Goal: Task Accomplishment & Management: Manage account settings

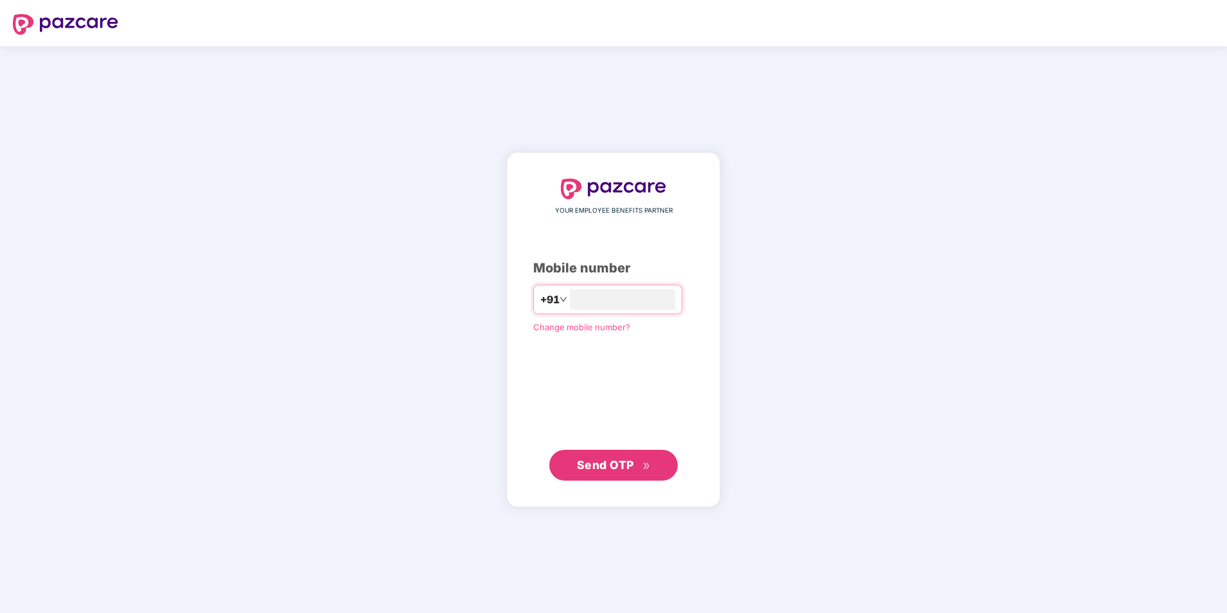
type input "**********"
click at [598, 474] on button "Send OTP" at bounding box center [613, 464] width 129 height 31
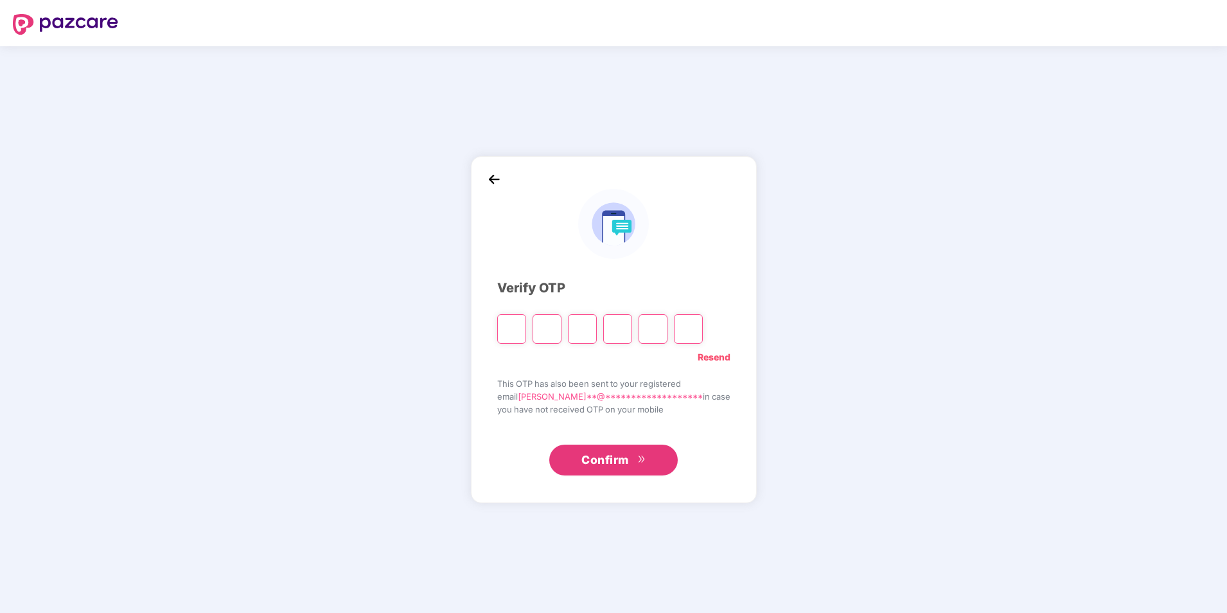
type input "*"
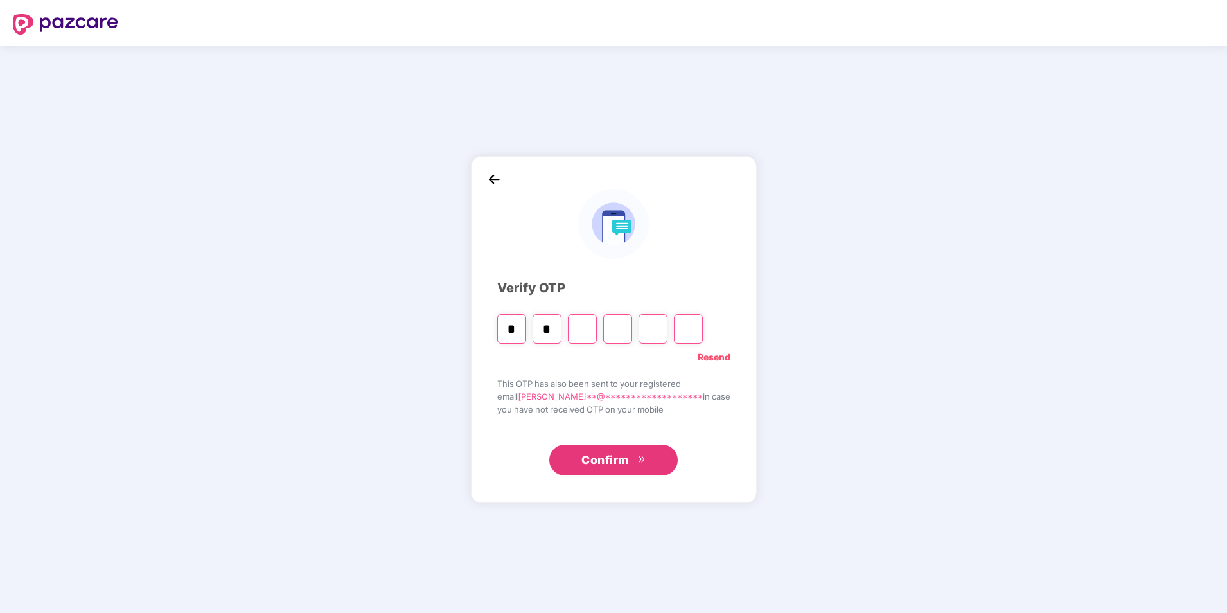
type input "*"
click at [713, 253] on div at bounding box center [613, 224] width 233 height 70
click at [562, 329] on input "*" at bounding box center [547, 329] width 29 height 30
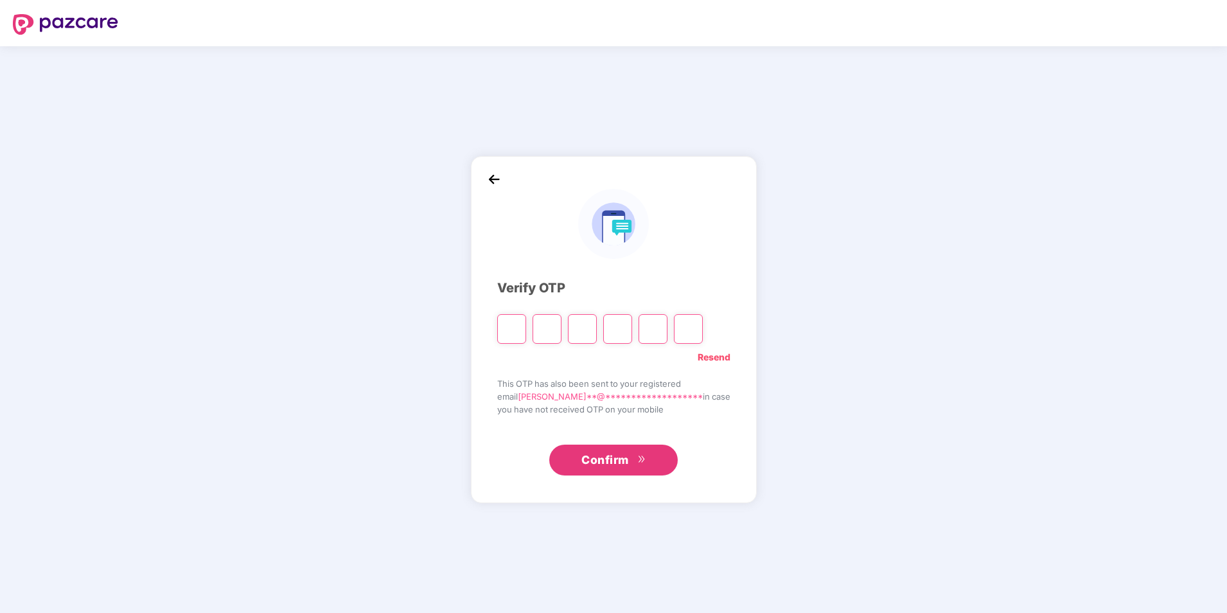
type input "*"
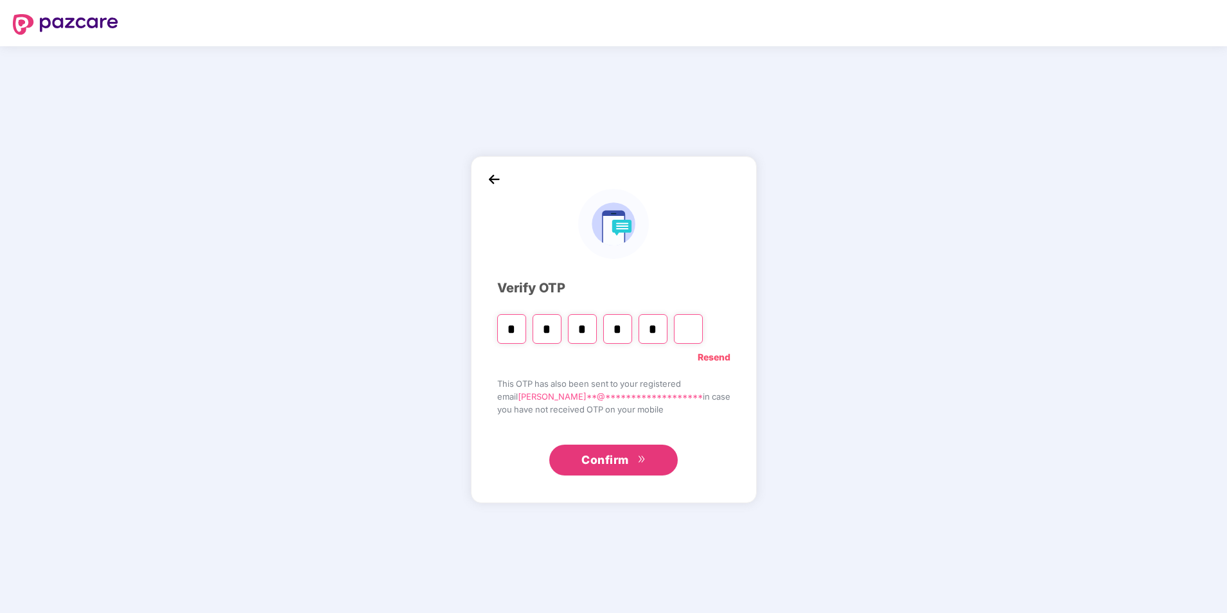
type input "*"
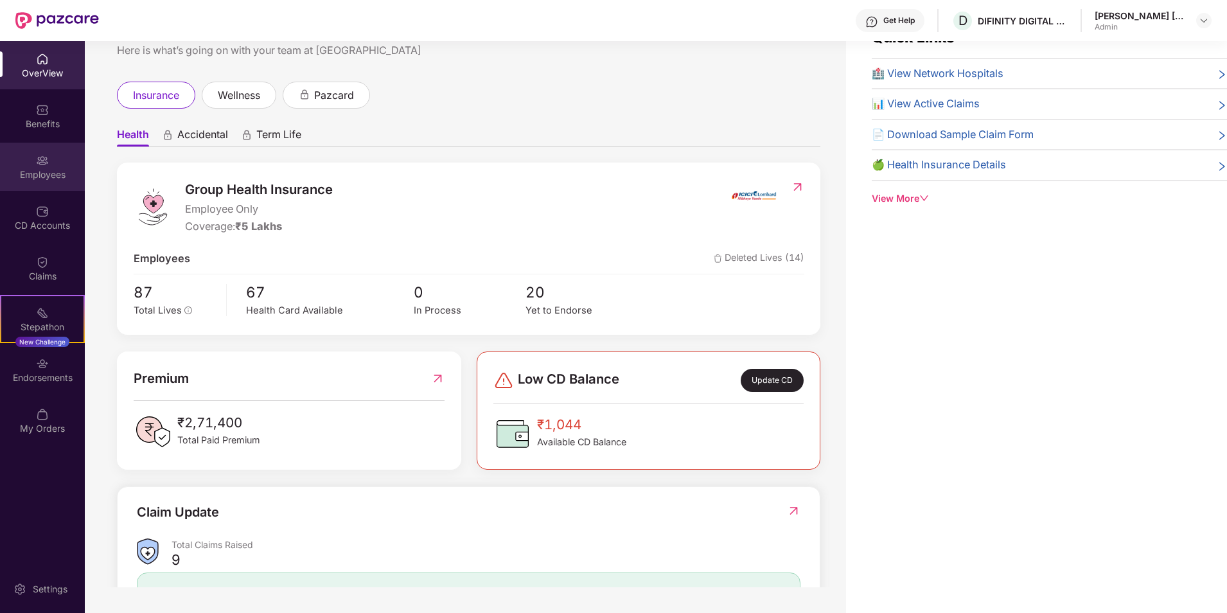
click at [48, 172] on div "Employees" at bounding box center [42, 174] width 85 height 13
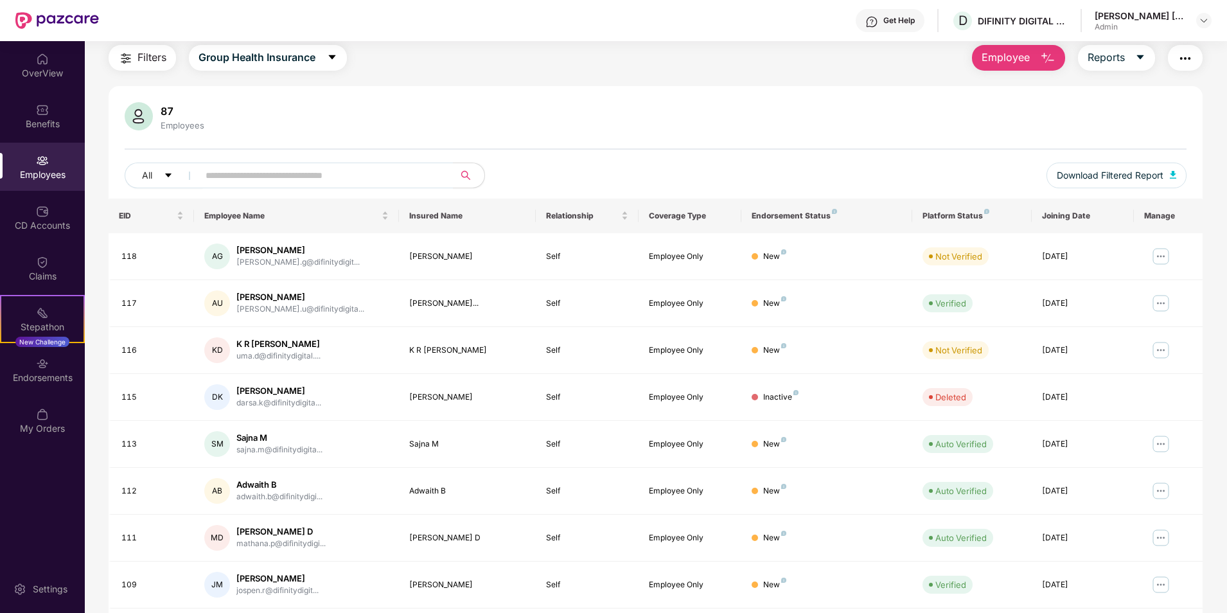
click at [1009, 57] on span "Employee" at bounding box center [1006, 57] width 48 height 16
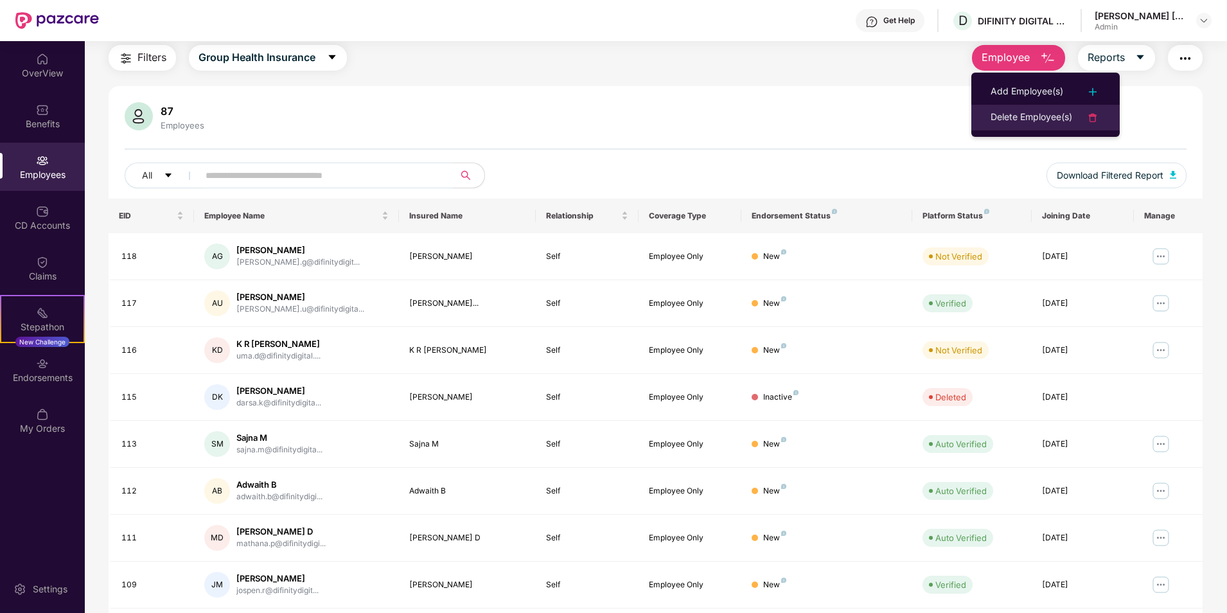
click at [1024, 120] on div "Delete Employee(s)" at bounding box center [1032, 117] width 82 height 15
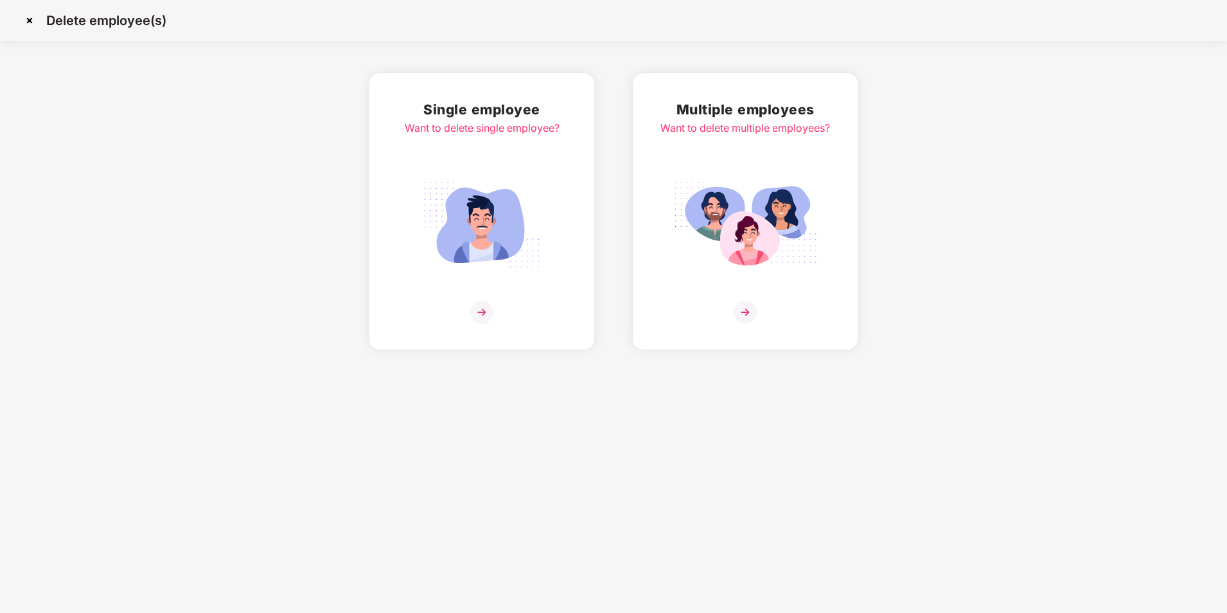
click at [486, 223] on img at bounding box center [482, 225] width 144 height 100
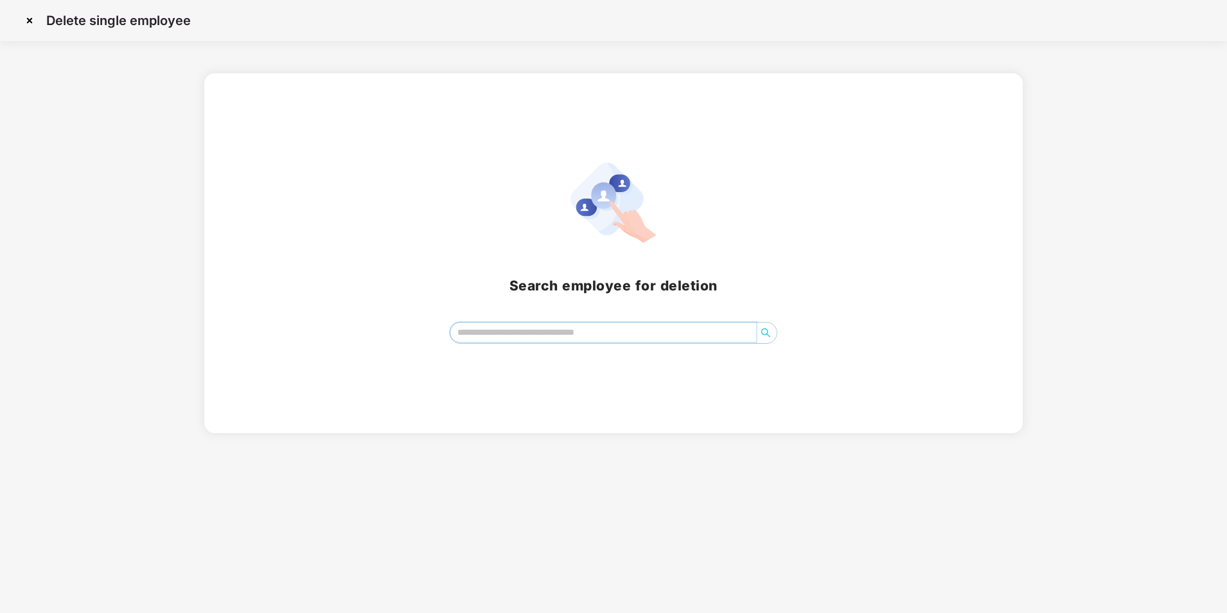
drag, startPoint x: 566, startPoint y: 337, endPoint x: 549, endPoint y: 330, distance: 18.5
click at [549, 330] on input "search" at bounding box center [603, 332] width 306 height 19
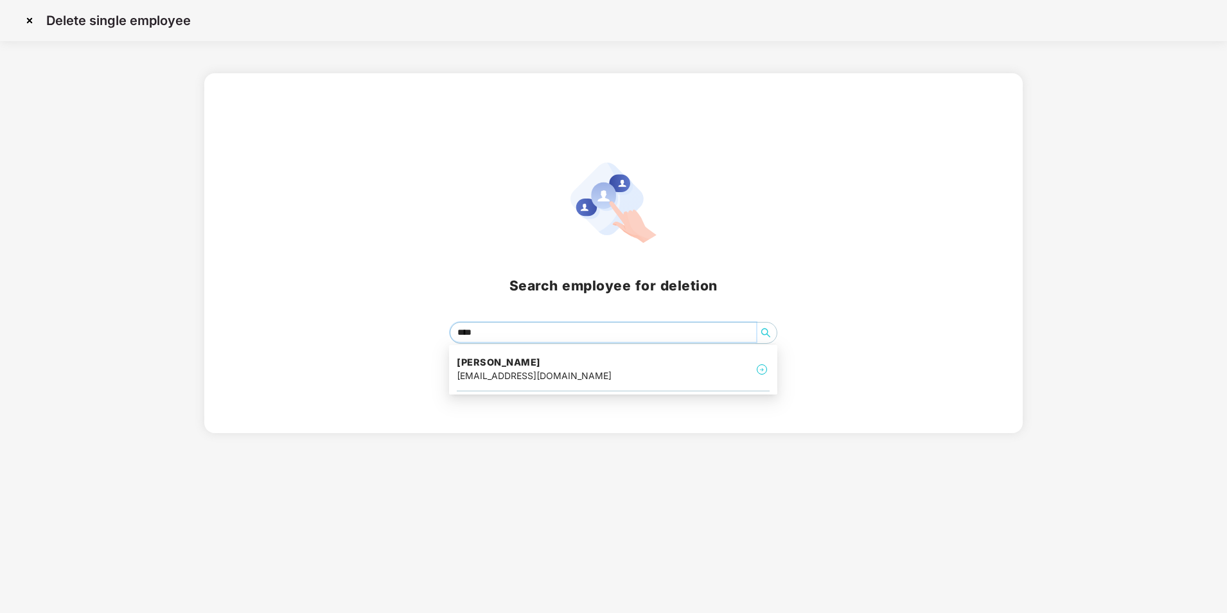
type input "*****"
click at [574, 355] on div "Divya John divya.j@difinitydigital.com" at bounding box center [613, 369] width 313 height 43
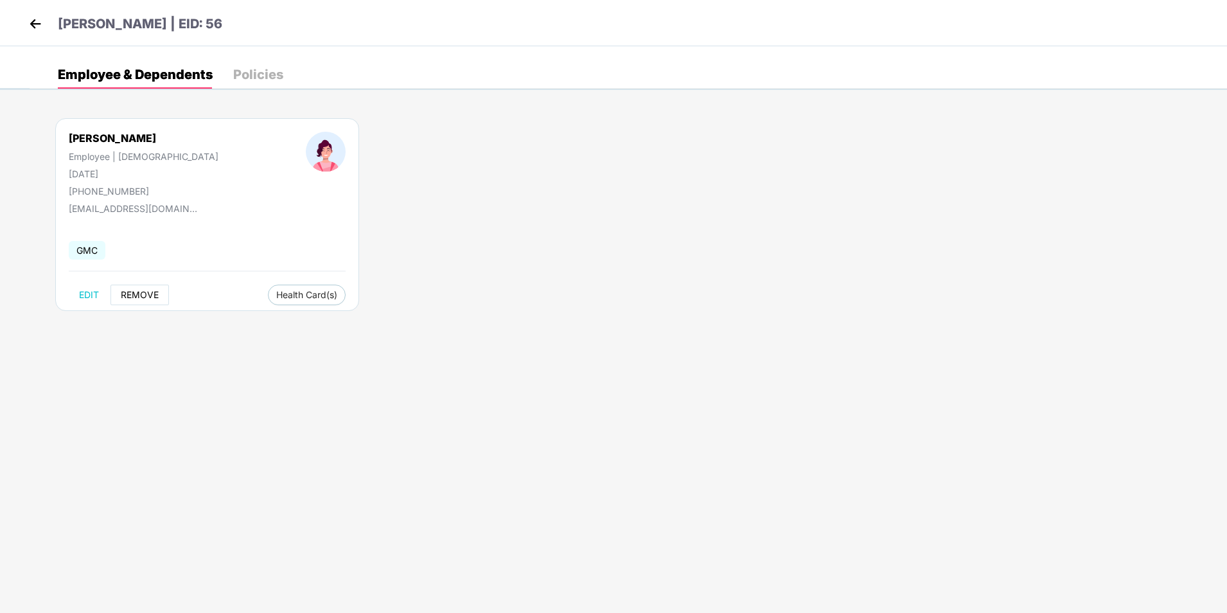
click at [143, 300] on button "REMOVE" at bounding box center [140, 295] width 58 height 21
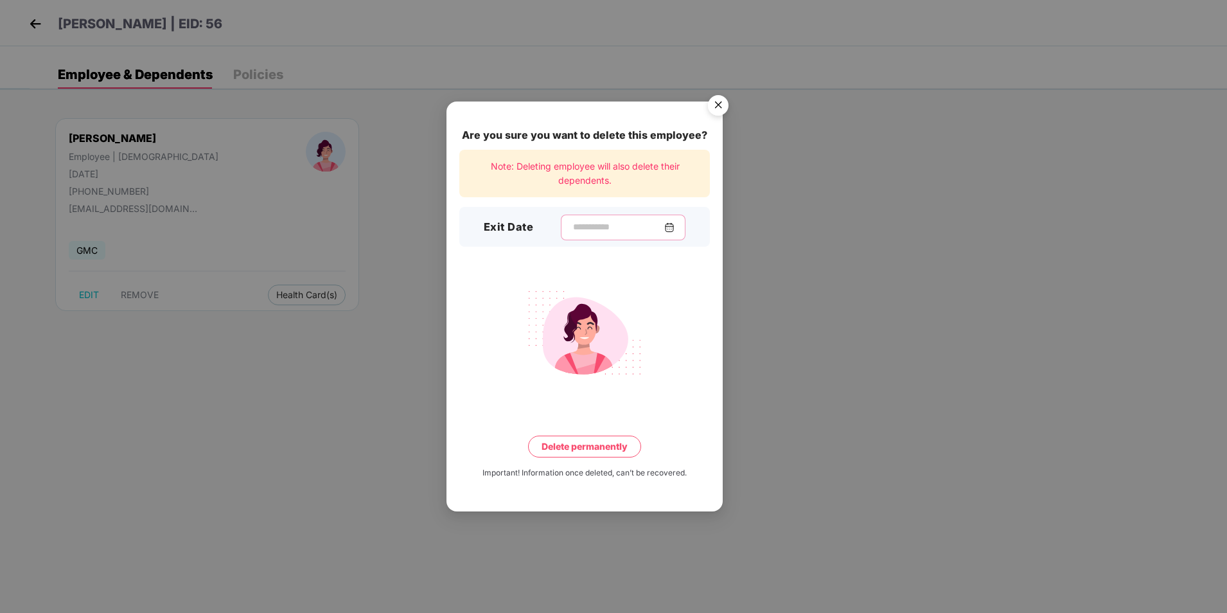
click at [593, 230] on input at bounding box center [618, 226] width 93 height 13
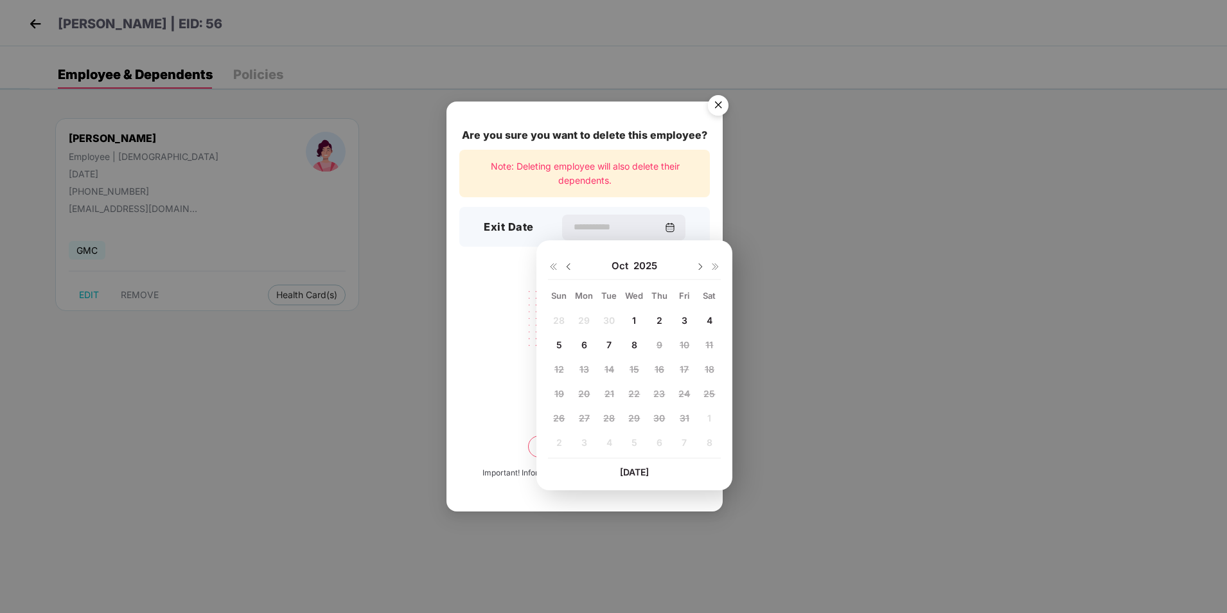
click at [635, 346] on span "8" at bounding box center [635, 344] width 6 height 11
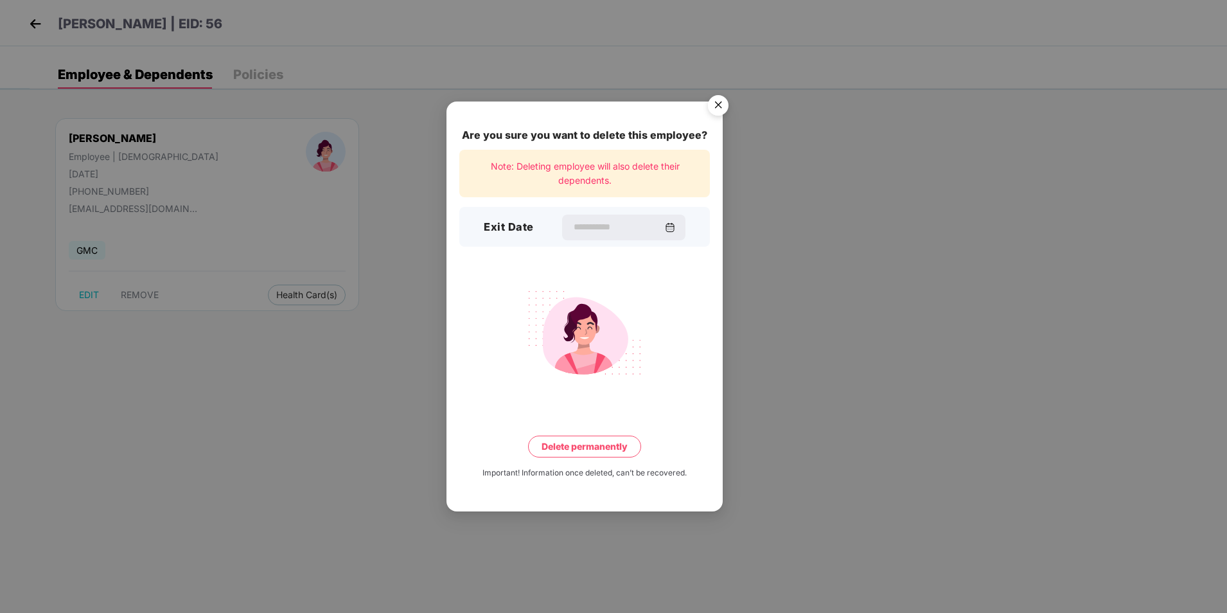
type input "**********"
click at [604, 452] on button "Delete permanently" at bounding box center [584, 447] width 113 height 22
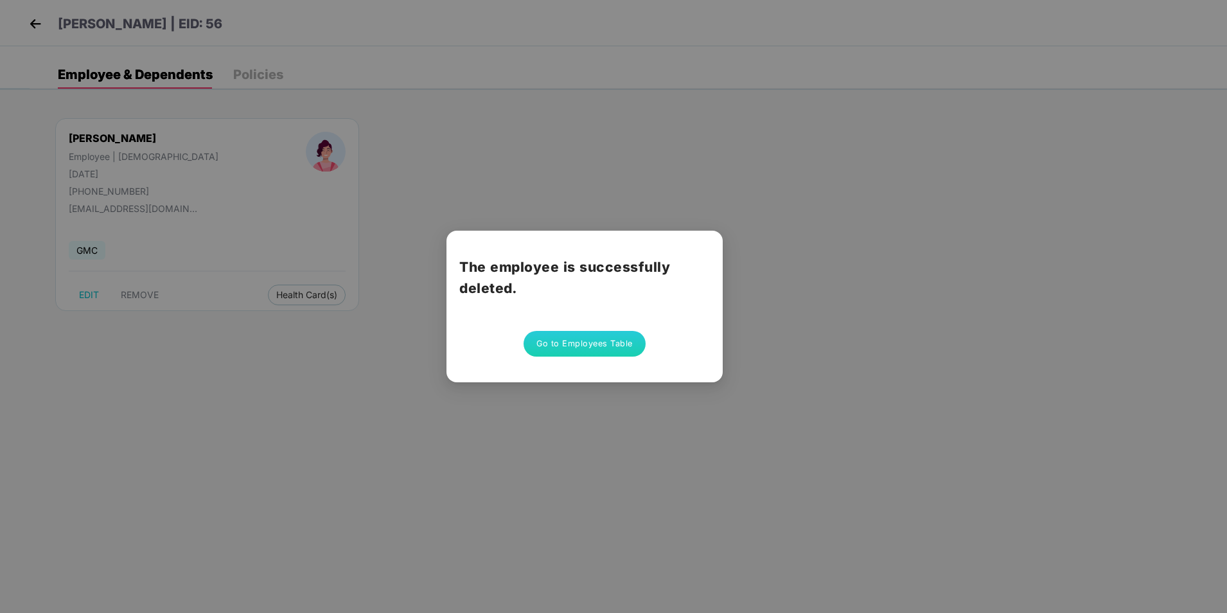
click at [969, 218] on div "The employee is successfully deleted. Go to Employees Table" at bounding box center [613, 306] width 1227 height 613
click at [608, 342] on button "Go to Employees Table" at bounding box center [585, 344] width 122 height 26
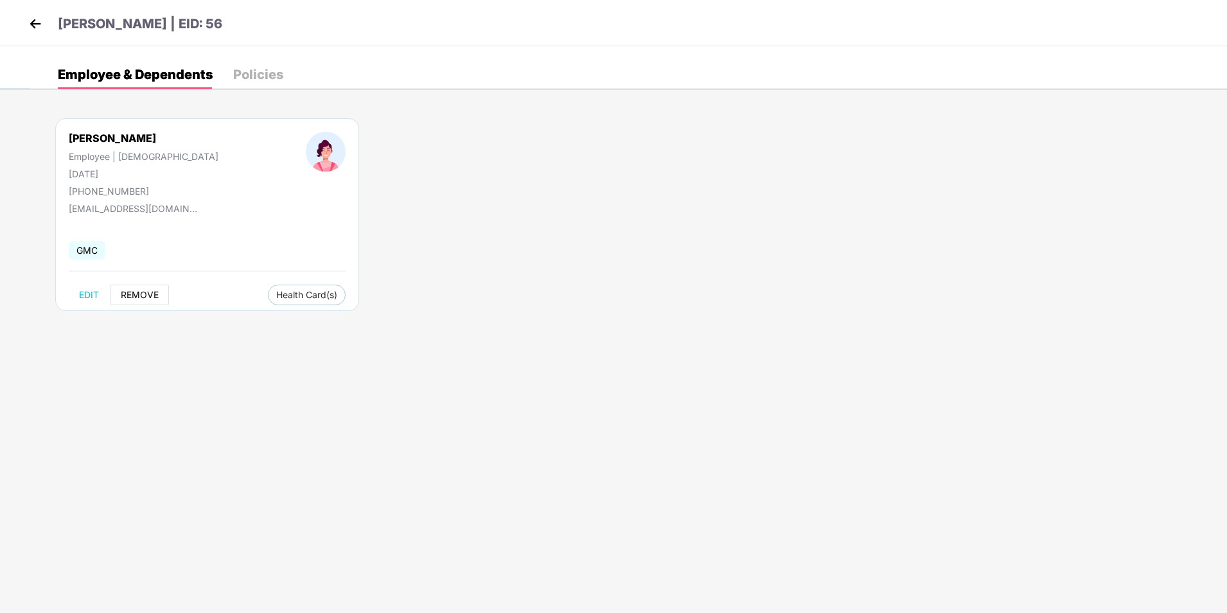
click at [126, 297] on span "REMOVE" at bounding box center [140, 295] width 38 height 10
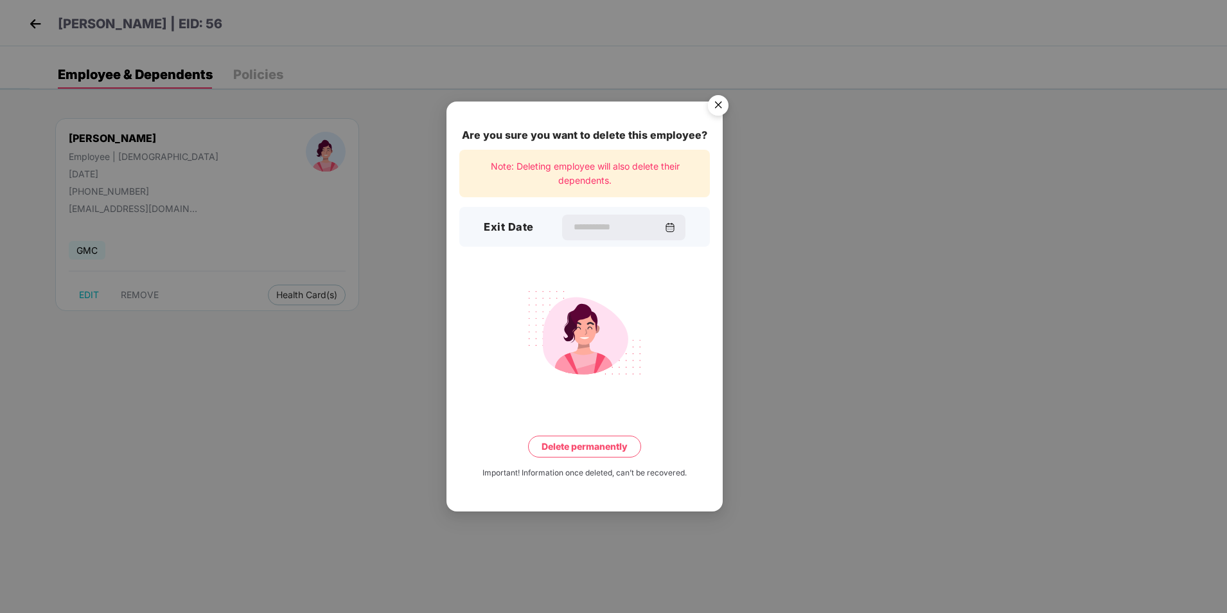
click at [716, 125] on img "Close" at bounding box center [718, 107] width 36 height 36
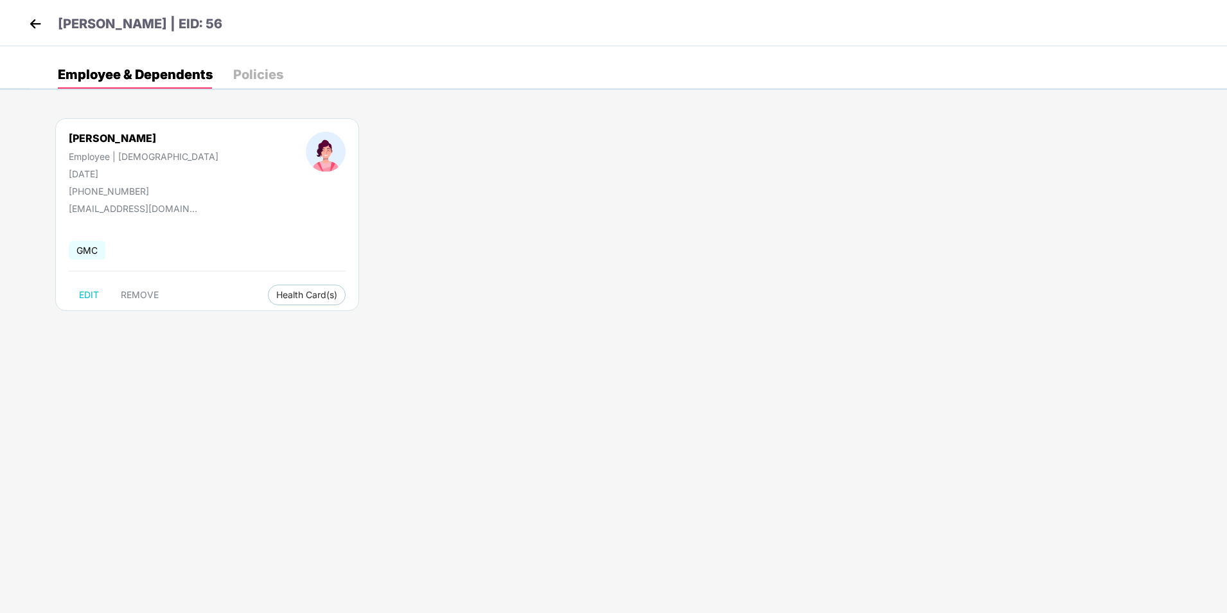
click at [35, 24] on img at bounding box center [35, 23] width 19 height 19
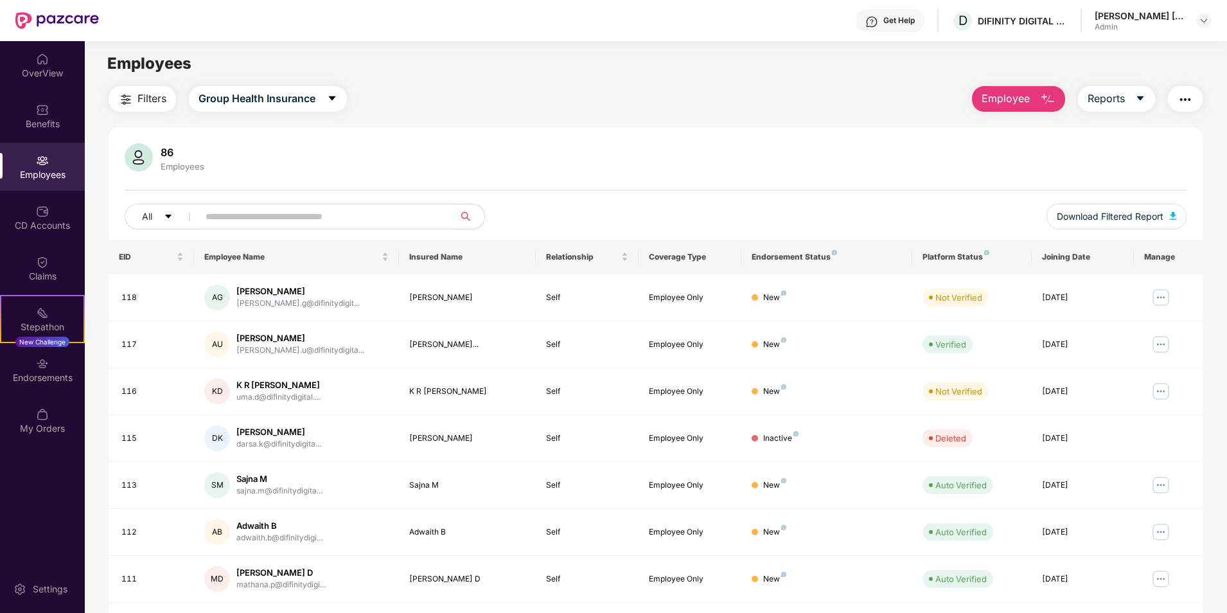
click at [348, 233] on div "All Download Filtered Report" at bounding box center [656, 222] width 1062 height 36
click at [349, 220] on input "text" at bounding box center [321, 216] width 231 height 19
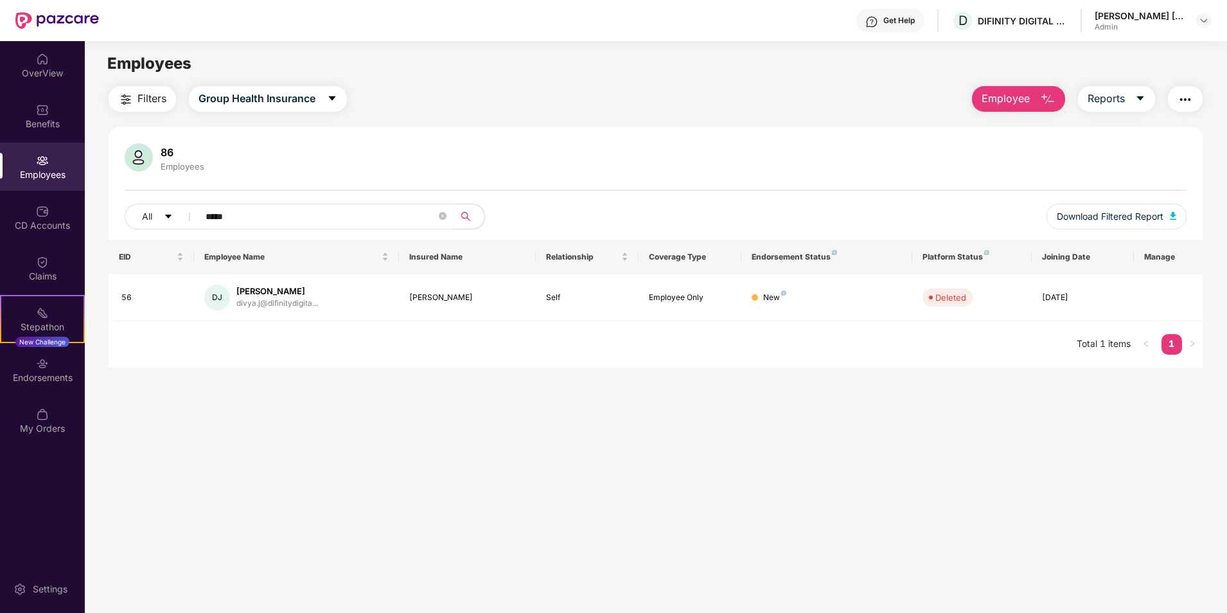
type input "*****"
click at [618, 457] on main "Employees Filters Group Health Insurance Employee Reports 86 Employees All ****…" at bounding box center [656, 347] width 1142 height 613
click at [41, 65] on img at bounding box center [42, 59] width 13 height 13
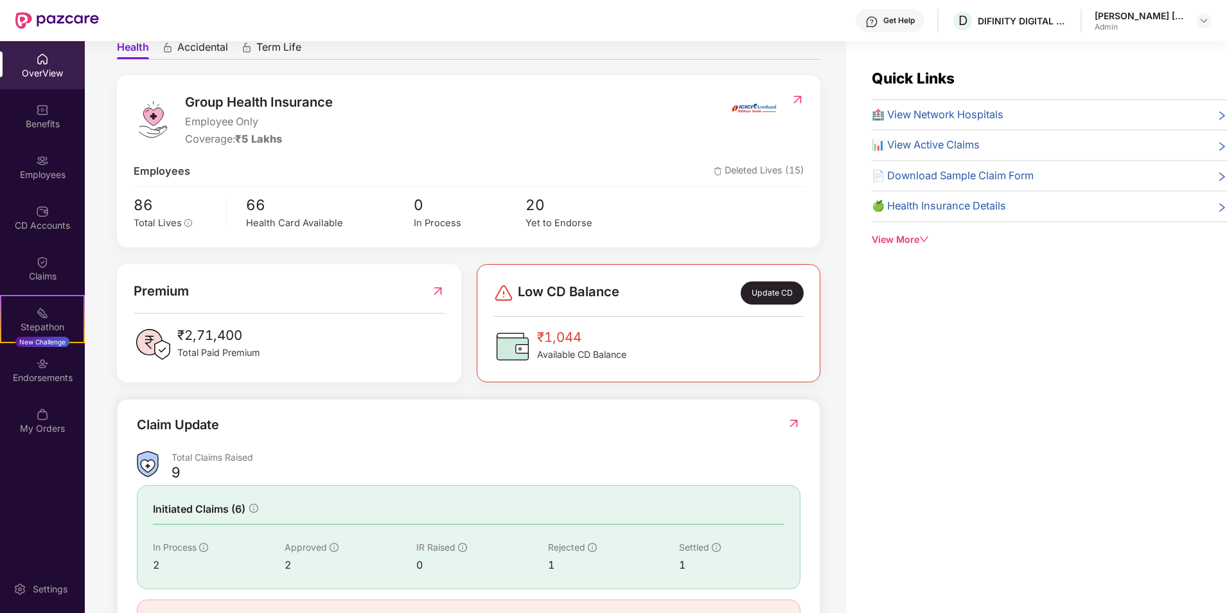
scroll to position [192, 0]
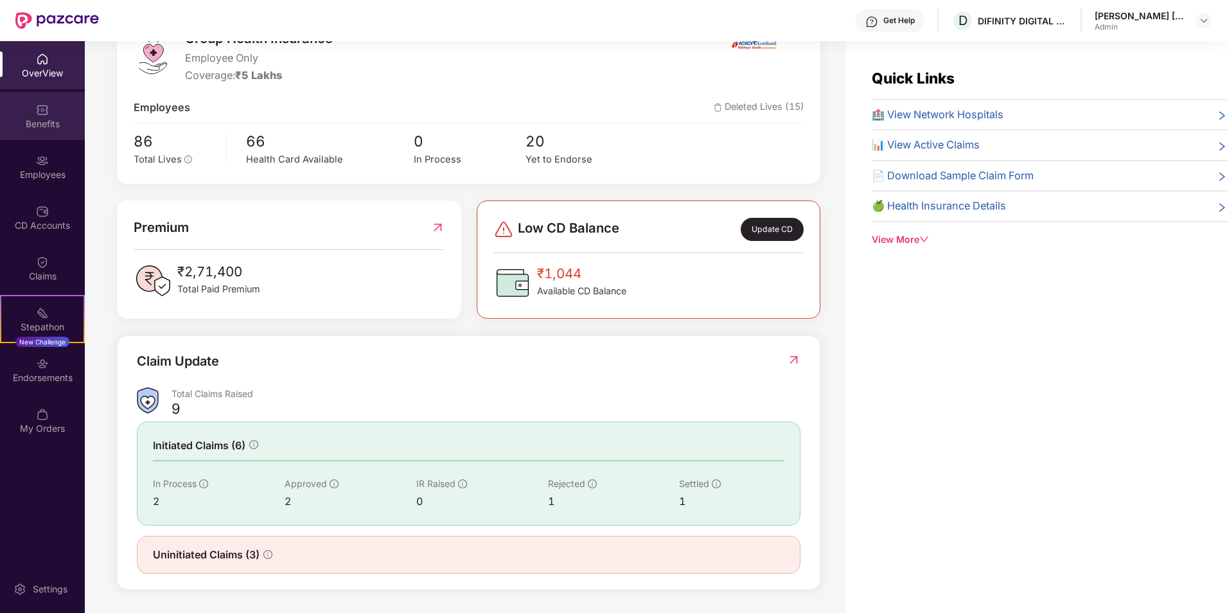
click at [51, 123] on div "Benefits" at bounding box center [42, 124] width 85 height 13
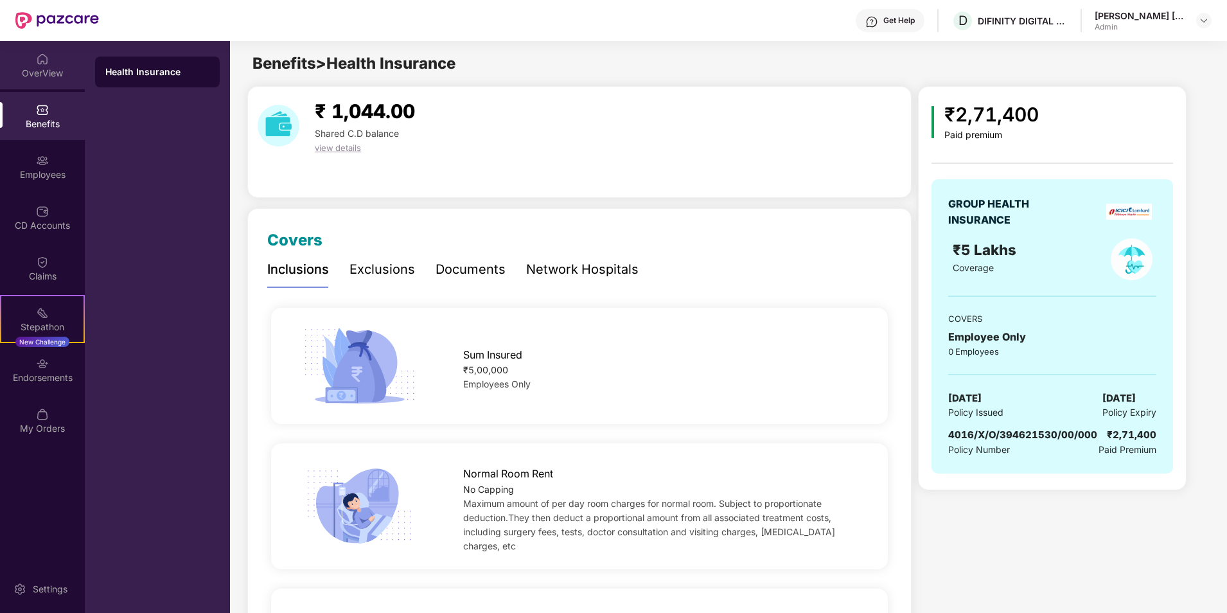
click at [33, 67] on div "OverView" at bounding box center [42, 73] width 85 height 13
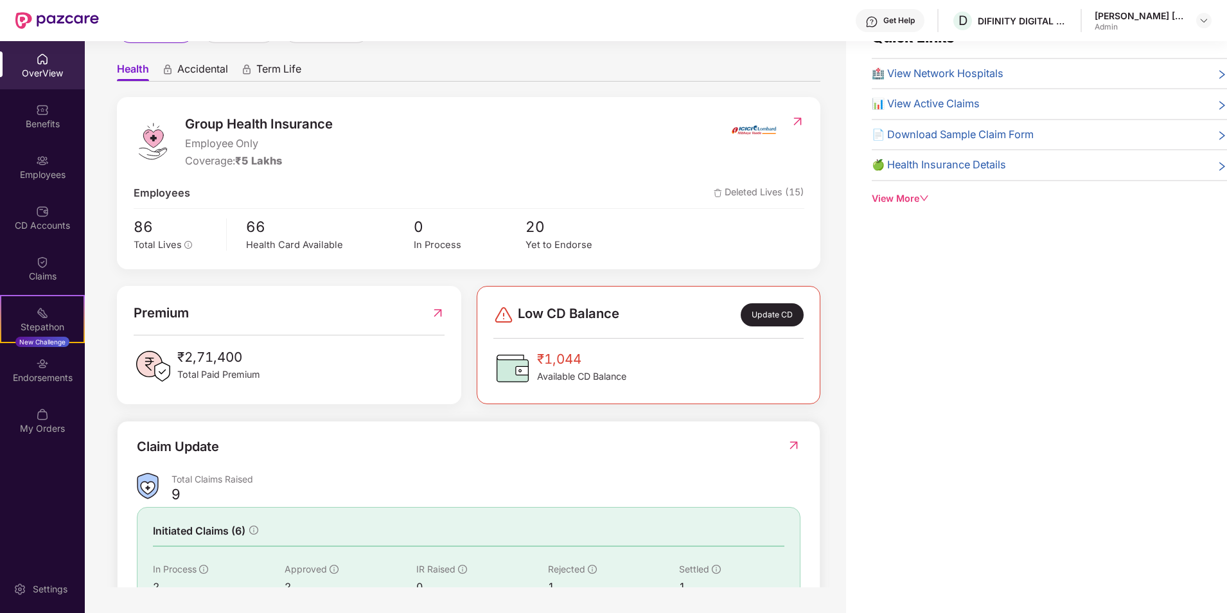
scroll to position [192, 0]
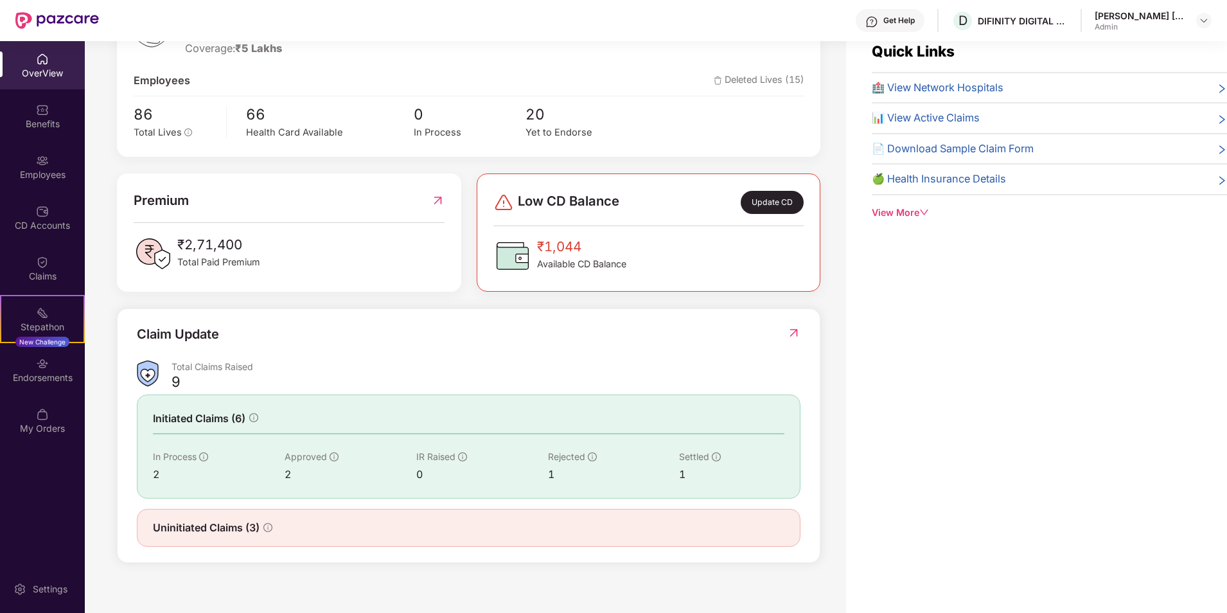
scroll to position [41, 0]
